Goal: Information Seeking & Learning: Learn about a topic

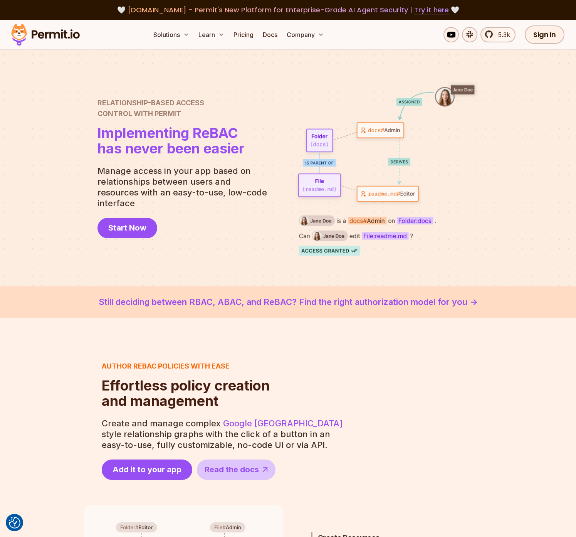
click at [369, 189] on img at bounding box center [386, 168] width 185 height 175
click at [136, 222] on span "Start Now" at bounding box center [127, 227] width 38 height 11
click at [337, 307] on link "Still deciding between RBAC, ABAC, and ReBAC? Find the right authorization mode…" at bounding box center [287, 301] width 539 height 13
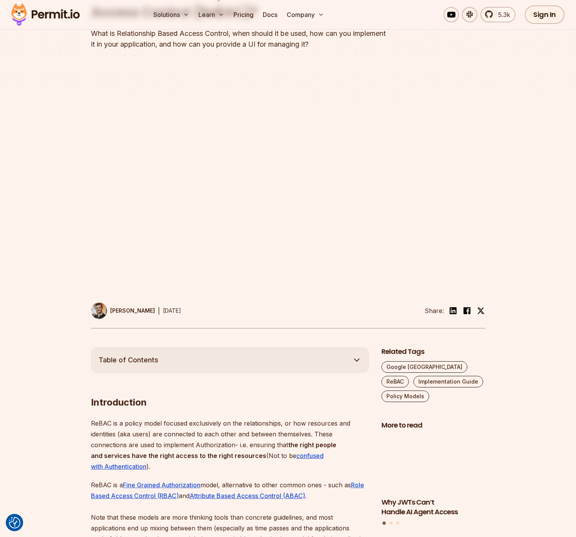
scroll to position [109, 0]
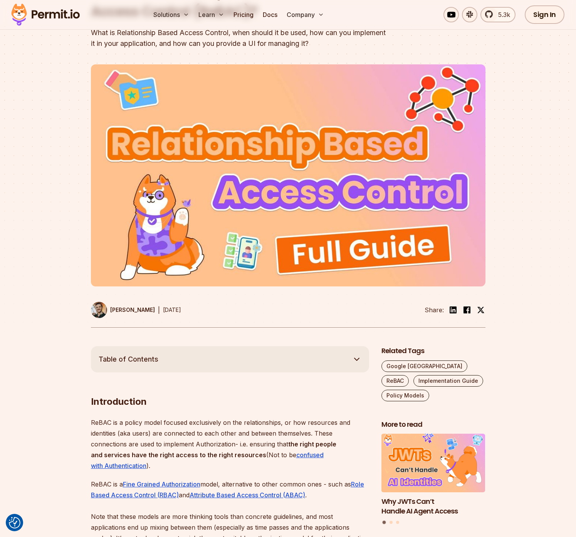
click at [252, 351] on button "Table of Contents" at bounding box center [230, 359] width 278 height 26
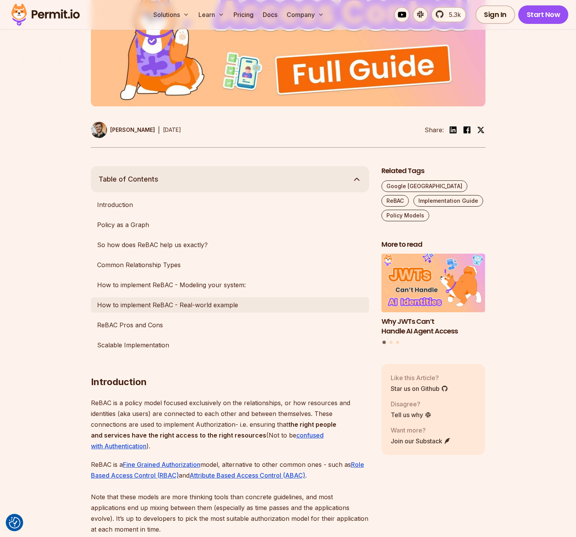
scroll to position [322, 0]
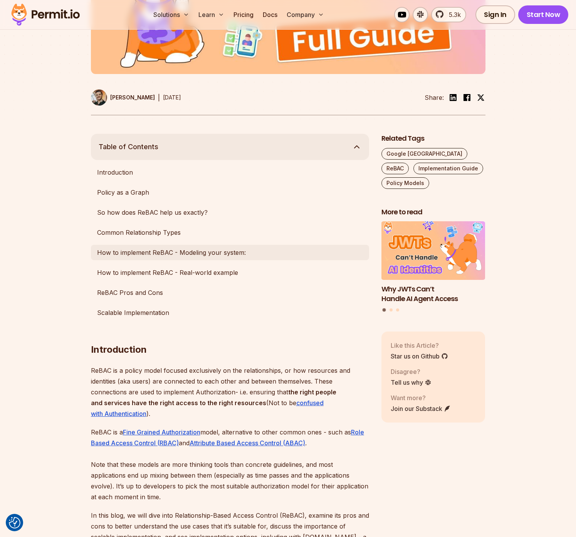
click at [204, 252] on link "How to implement ReBAC - Modeling your system:" at bounding box center [230, 252] width 278 height 15
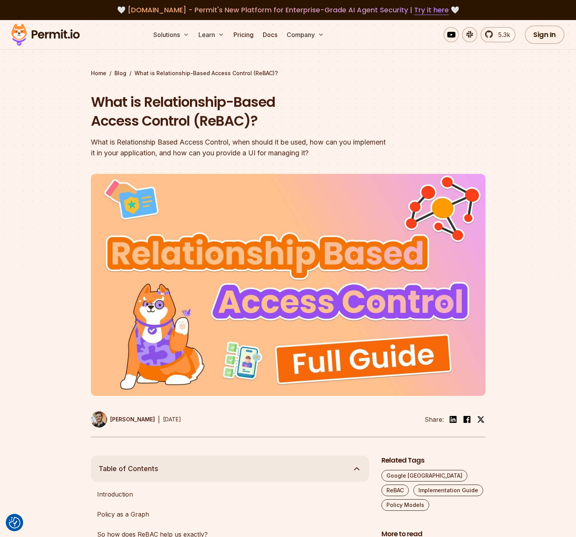
click at [62, 282] on div at bounding box center [288, 313] width 576 height 283
